Goal: Navigation & Orientation: Find specific page/section

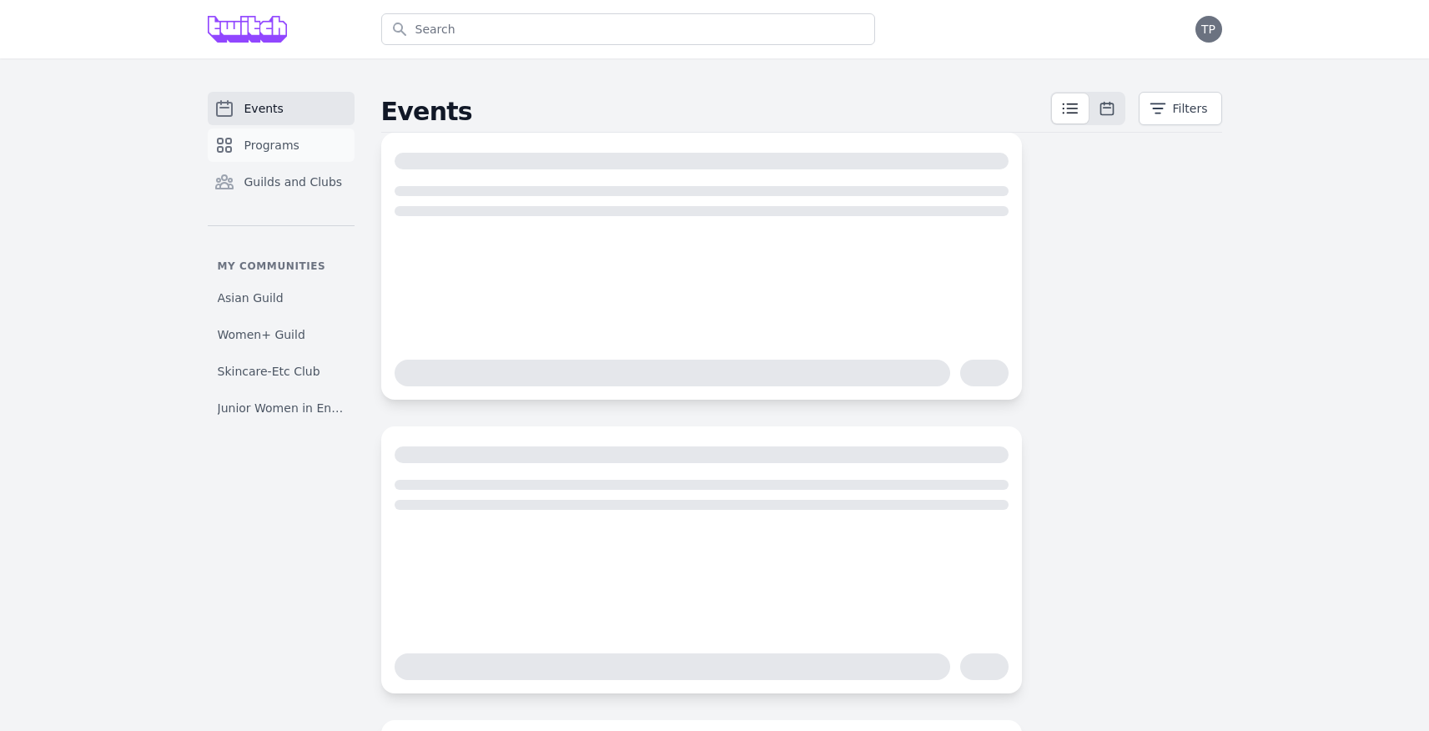
click at [294, 157] on link "Programs" at bounding box center [281, 144] width 147 height 33
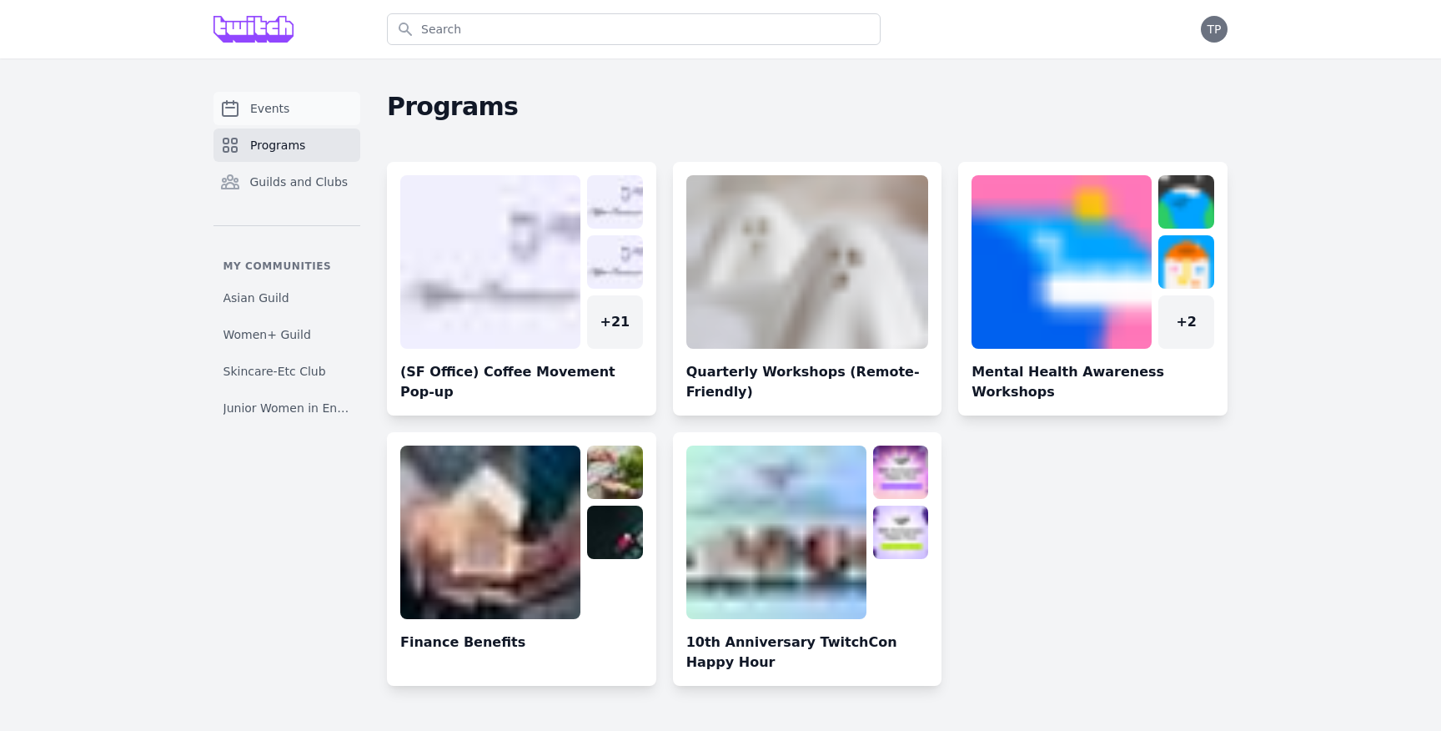
click at [300, 122] on link "Events" at bounding box center [287, 108] width 147 height 33
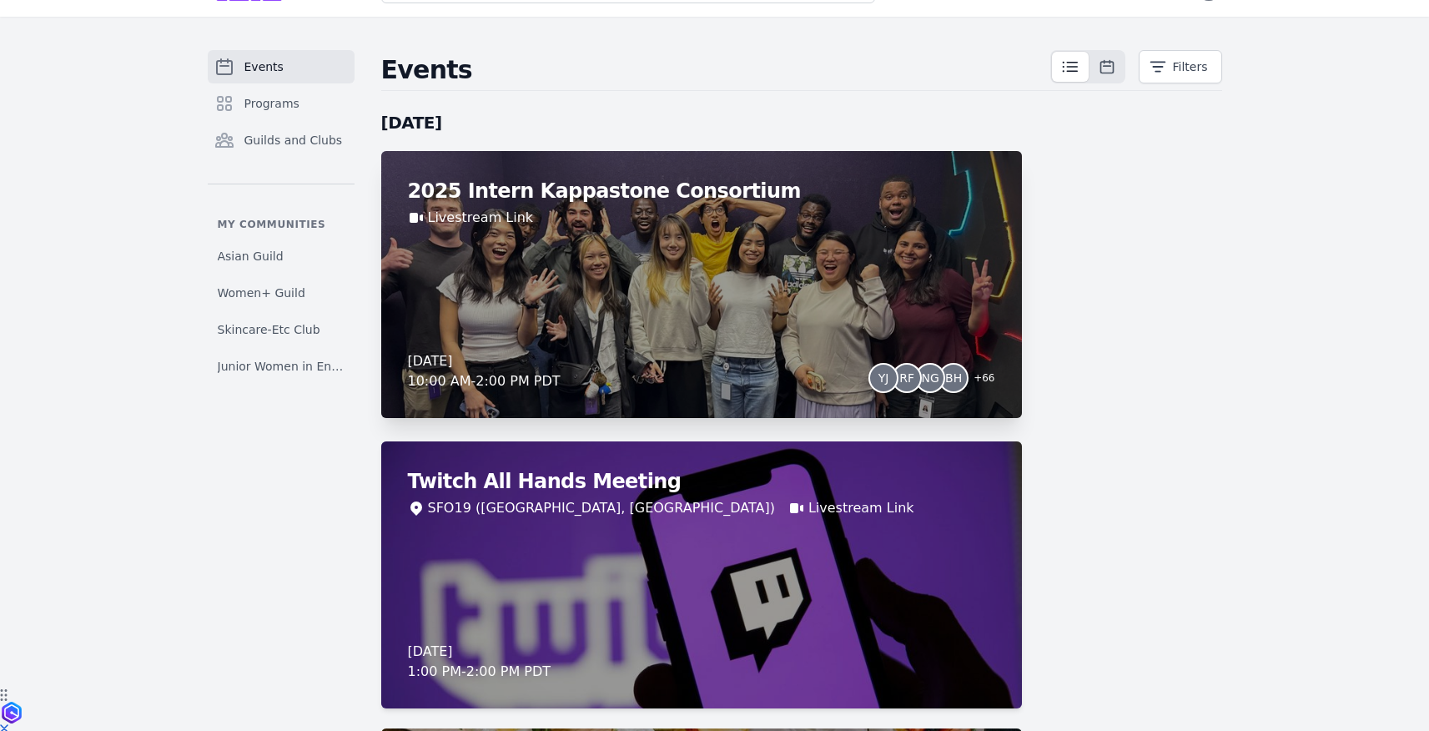
scroll to position [43, 0]
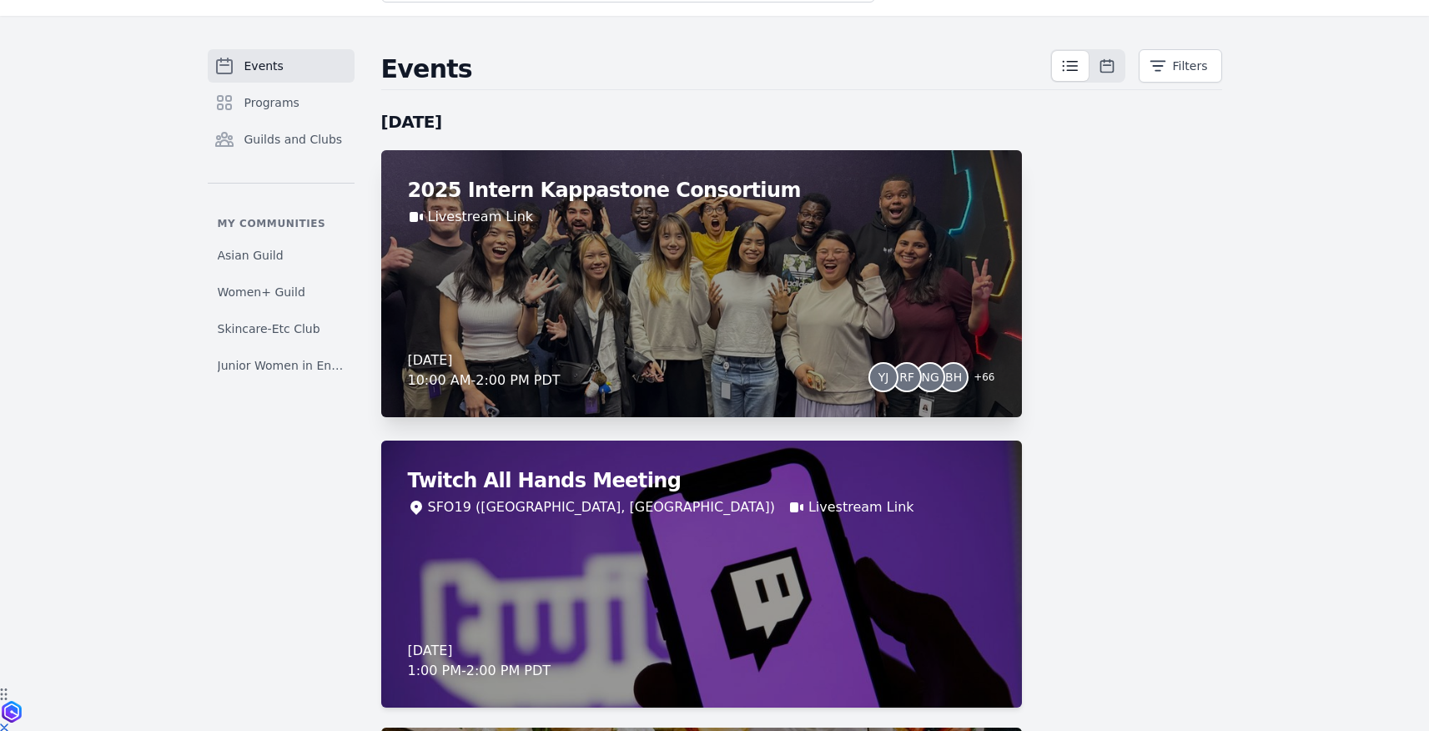
click at [733, 216] on div "Livestream Link" at bounding box center [701, 217] width 587 height 20
